Goal: Find contact information: Find contact information

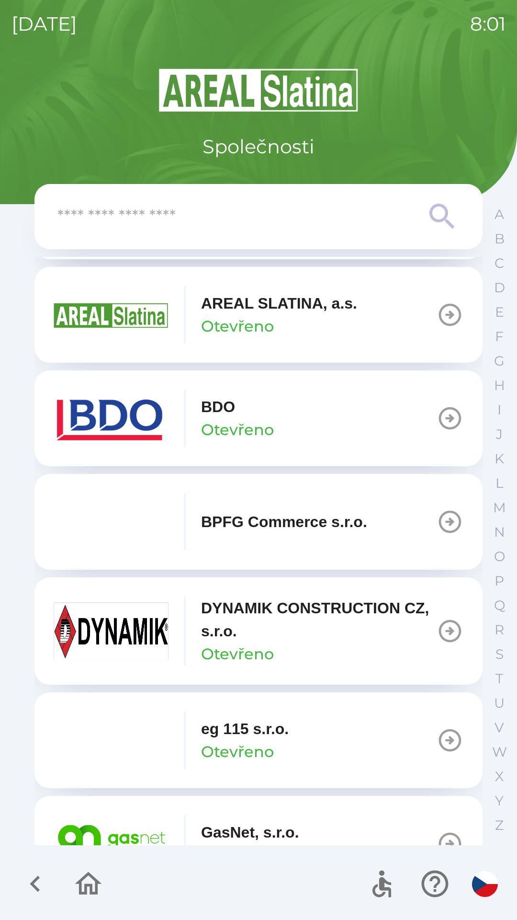
scroll to position [217, 0]
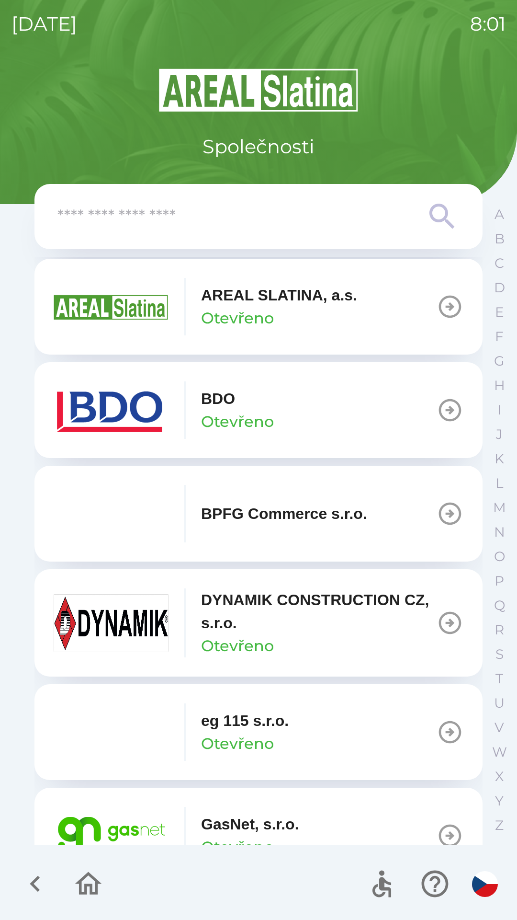
click at [338, 613] on p "DYNAMIK CONSTRUCTION CZ, s.r.o." at bounding box center [319, 611] width 236 height 46
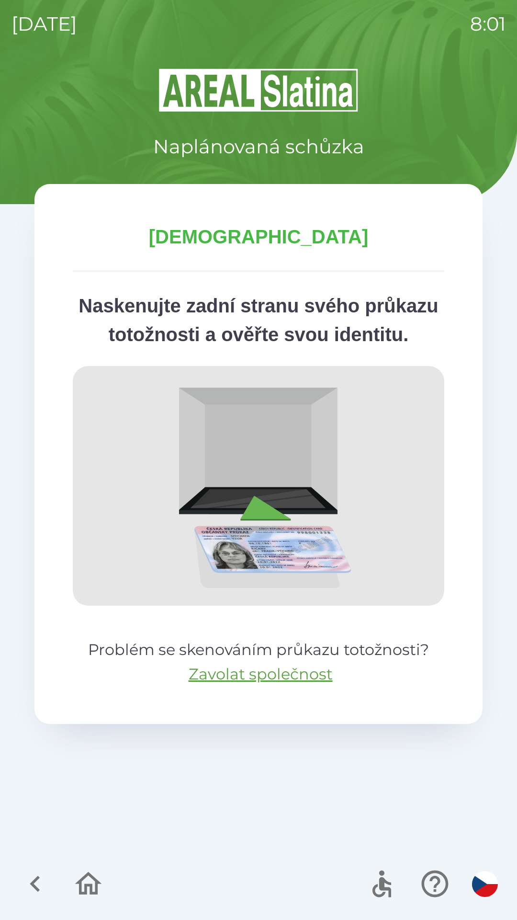
click at [337, 524] on img at bounding box center [259, 486] width 372 height 240
click at [35, 877] on icon "button" at bounding box center [35, 884] width 32 height 32
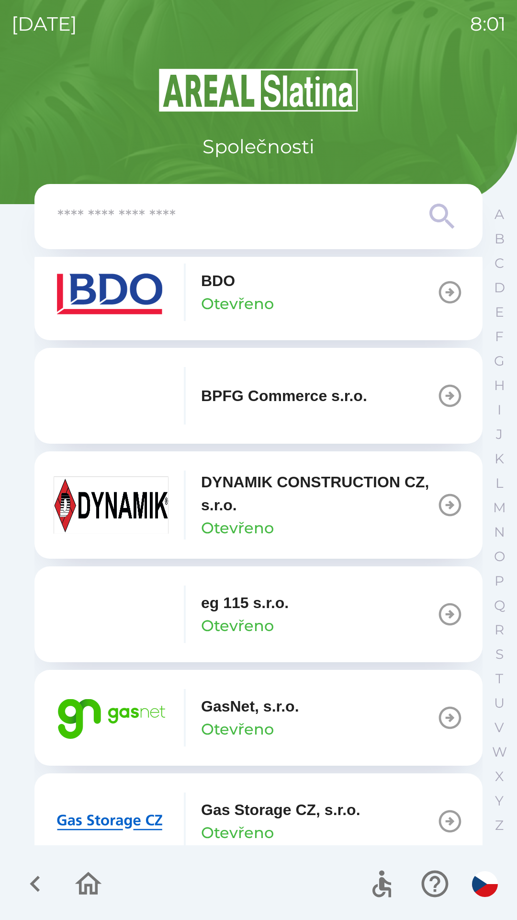
scroll to position [341, 0]
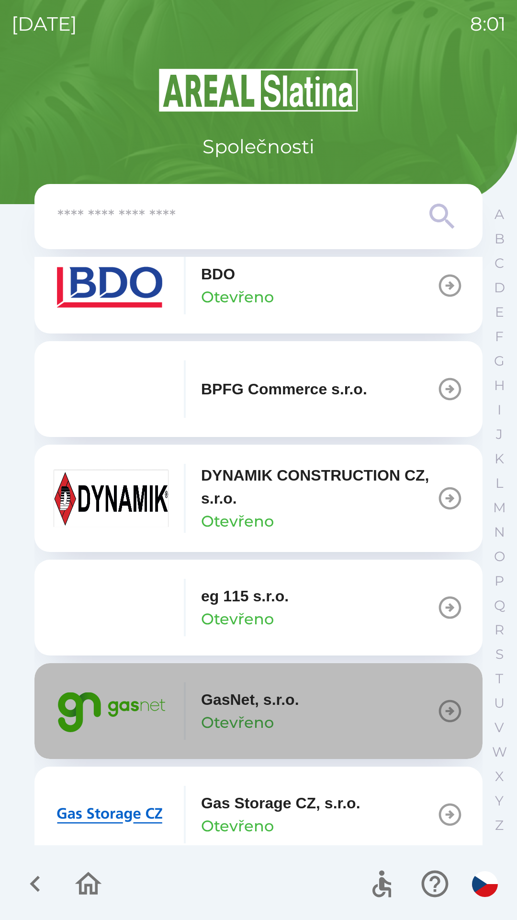
click at [261, 701] on p "GasNet, s.r.o." at bounding box center [250, 699] width 98 height 23
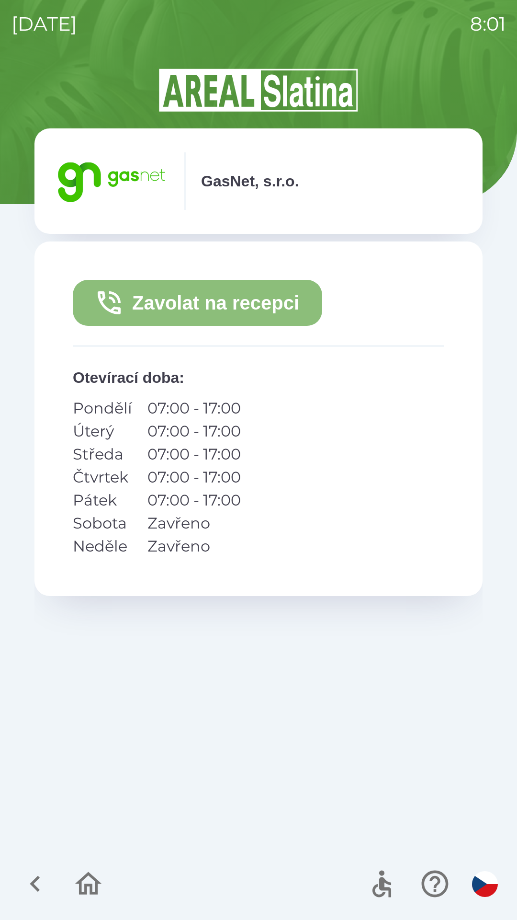
click at [233, 314] on button "Zavolat na recepci" at bounding box center [198, 303] width 250 height 46
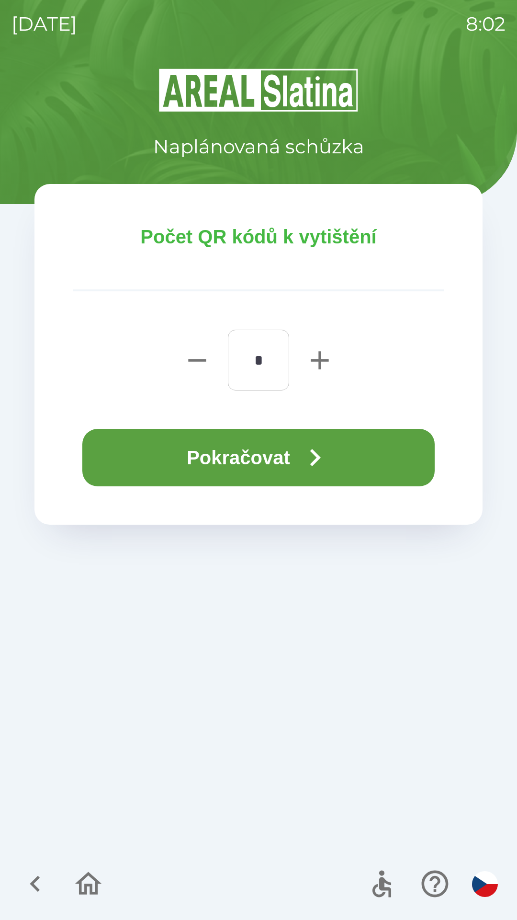
click at [350, 457] on button "Pokračovat" at bounding box center [258, 457] width 353 height 57
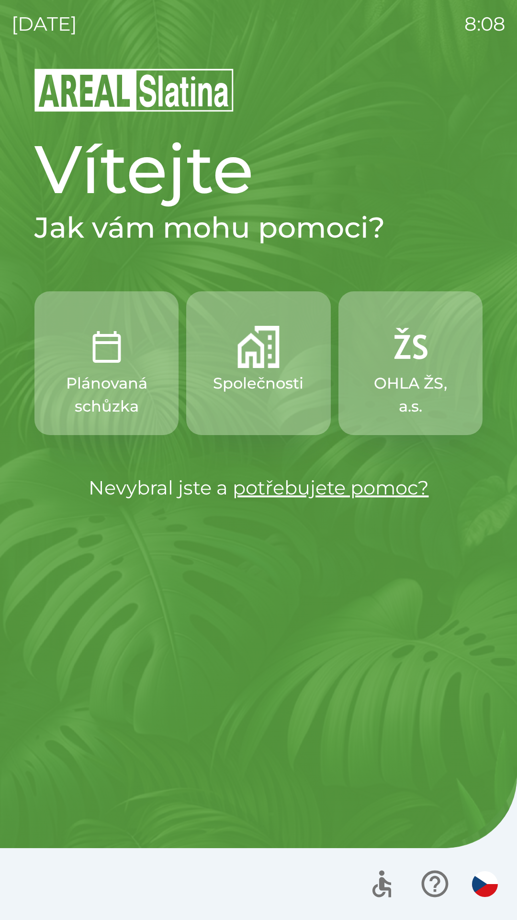
click at [416, 374] on p "OHLA ŽS, a.s." at bounding box center [411, 395] width 98 height 46
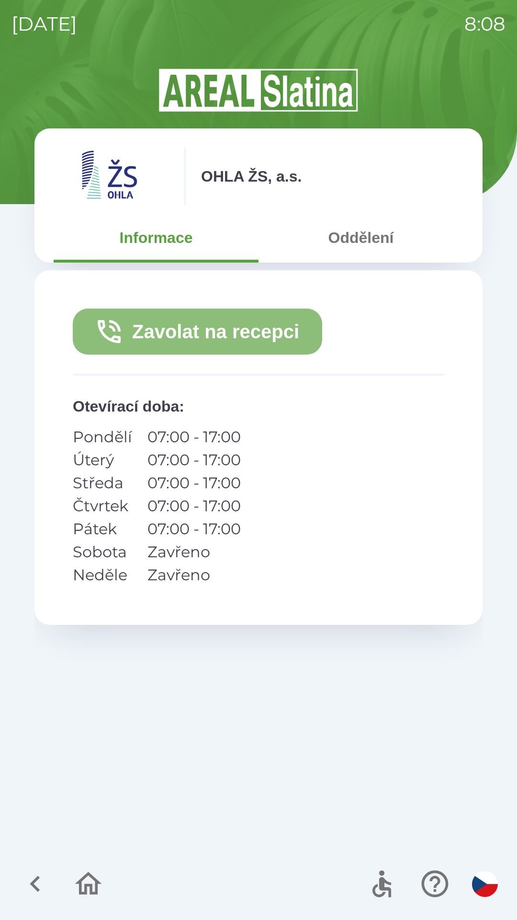
click at [231, 329] on button "Zavolat na recepci" at bounding box center [198, 332] width 250 height 46
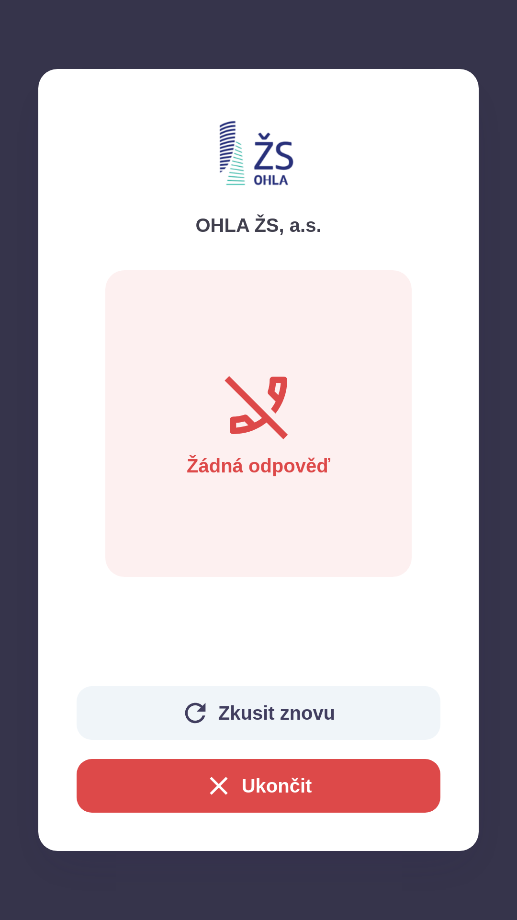
click at [339, 774] on button "Ukončit" at bounding box center [259, 786] width 364 height 54
